Goal: Transaction & Acquisition: Book appointment/travel/reservation

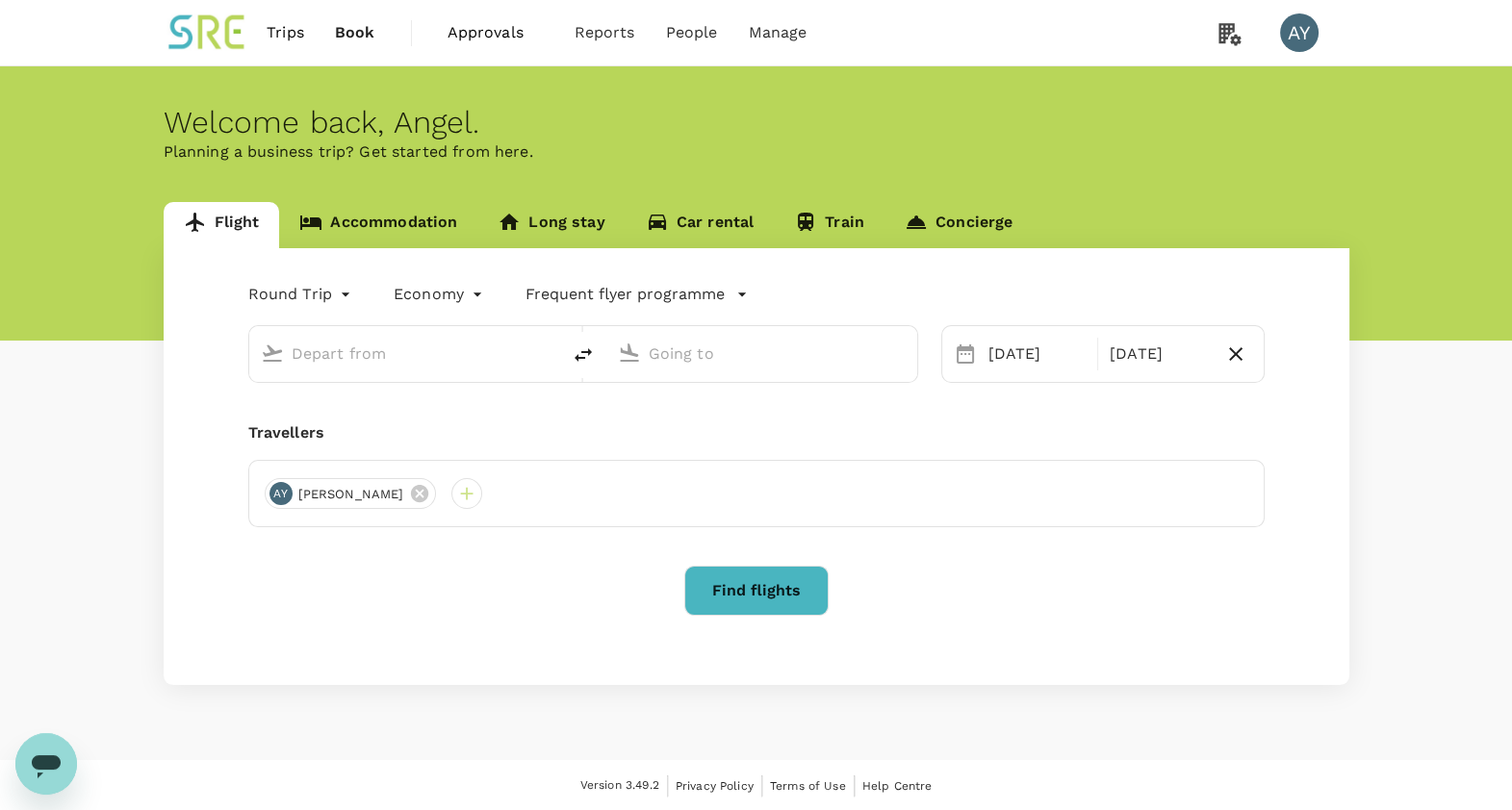
type input "business"
type input "Taiwan Taoyuan Intl (TPE)"
type input "[GEOGRAPHIC_DATA], [GEOGRAPHIC_DATA] (any)"
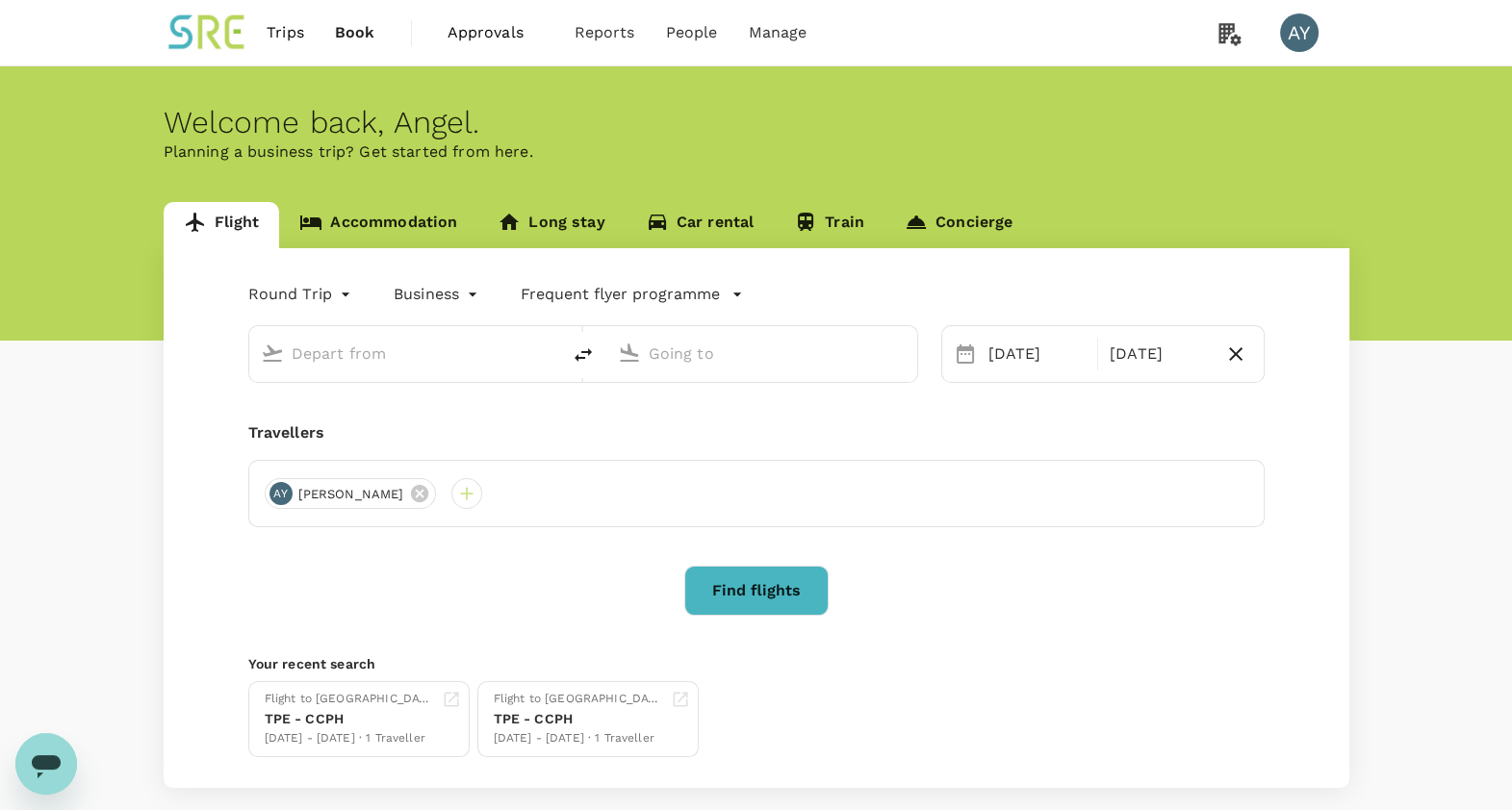
type input "Taiwan Taoyuan Intl (TPE)"
type input "[GEOGRAPHIC_DATA], [GEOGRAPHIC_DATA] (any)"
